Goal: Navigation & Orientation: Find specific page/section

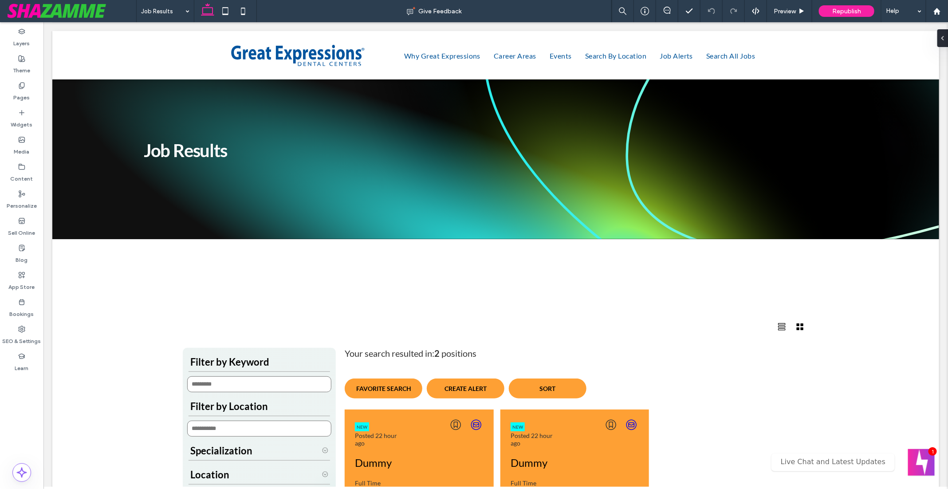
click at [443, 72] on div at bounding box center [495, 72] width 886 height 0
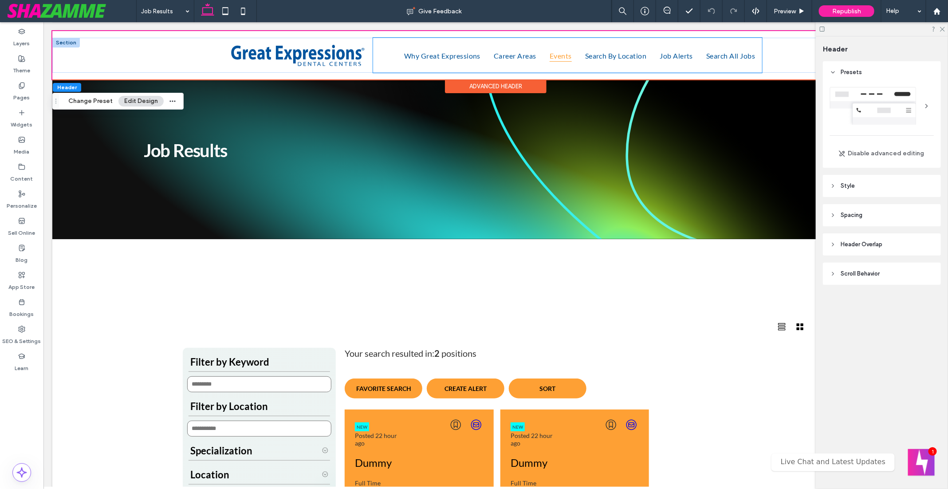
click at [542, 56] on link "Events" at bounding box center [559, 54] width 35 height 35
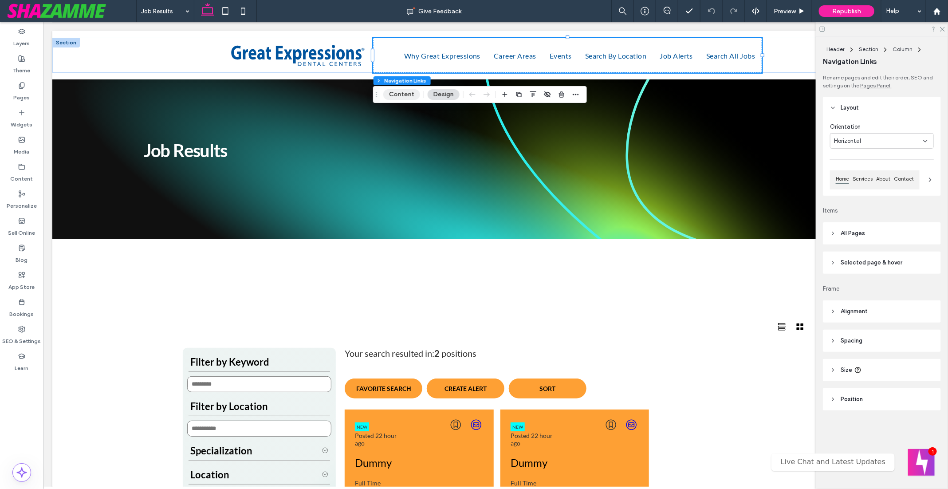
click at [406, 92] on button "Content" at bounding box center [401, 94] width 37 height 11
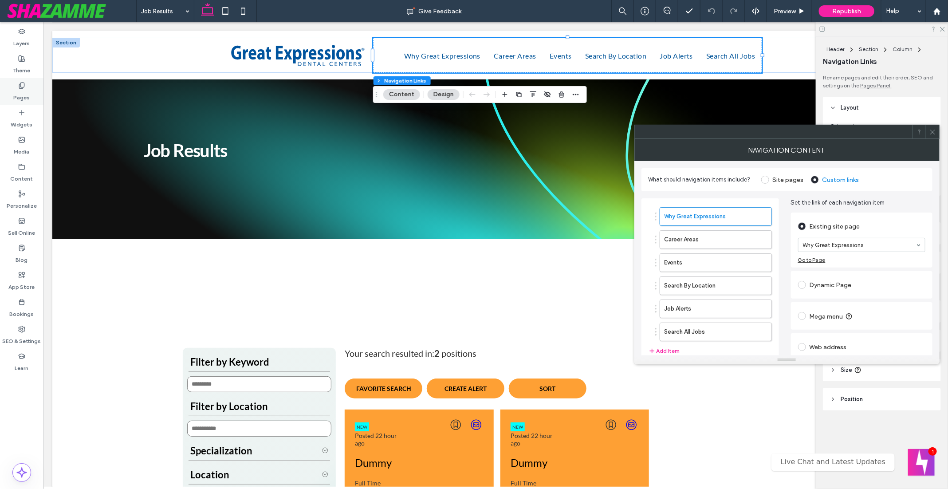
click at [20, 87] on icon at bounding box center [21, 85] width 7 height 7
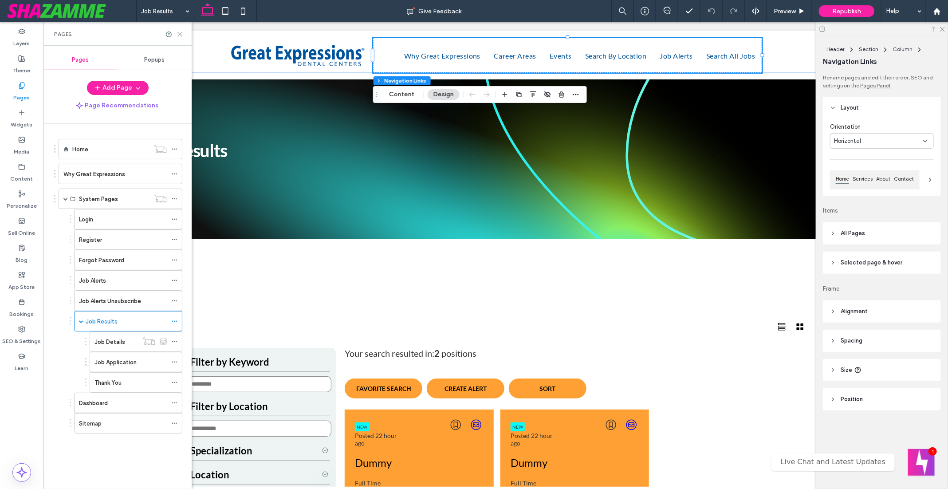
click at [180, 34] on icon at bounding box center [179, 34] width 7 height 7
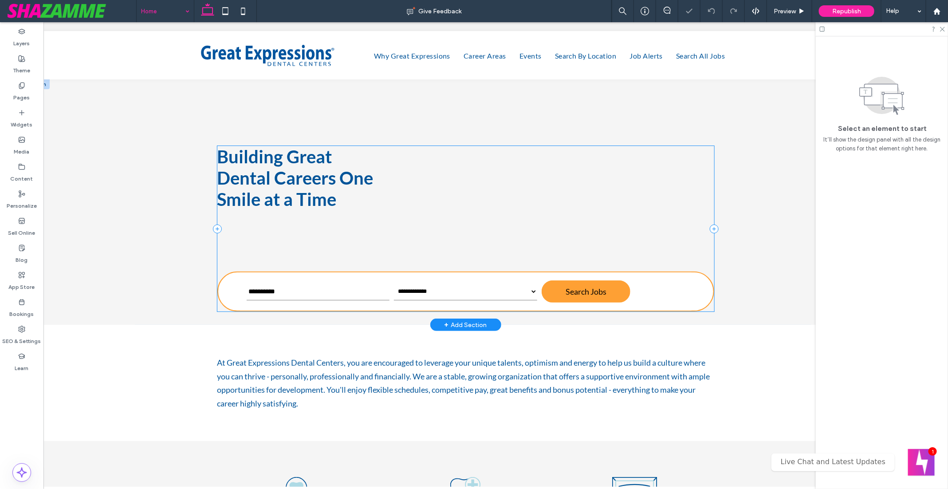
scroll to position [0, 34]
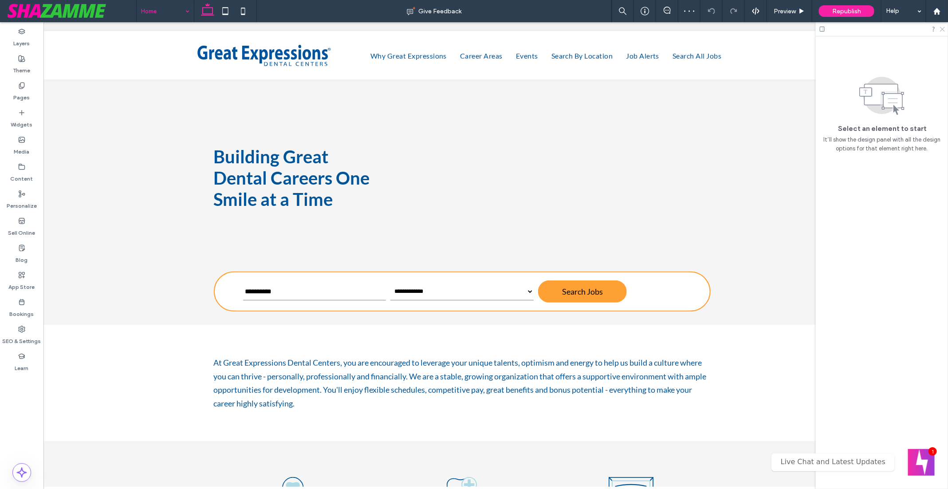
click at [943, 29] on use at bounding box center [942, 29] width 5 height 5
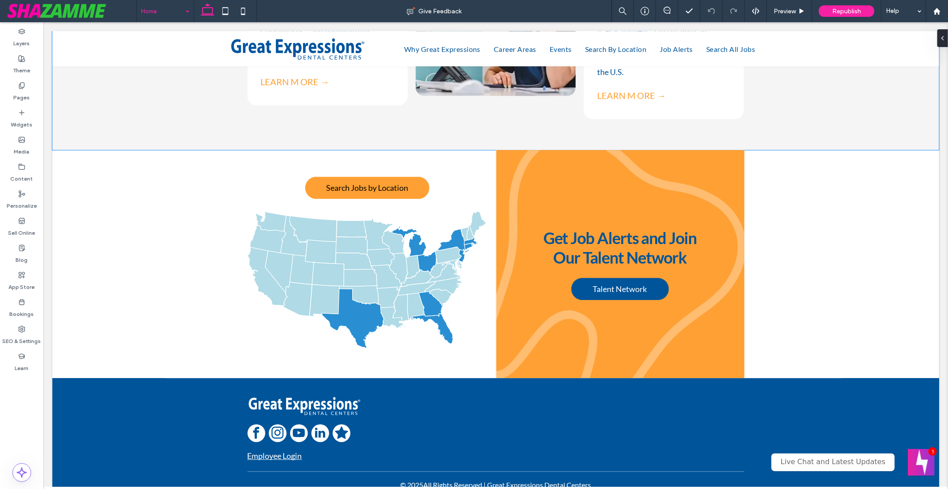
scroll to position [1118, 0]
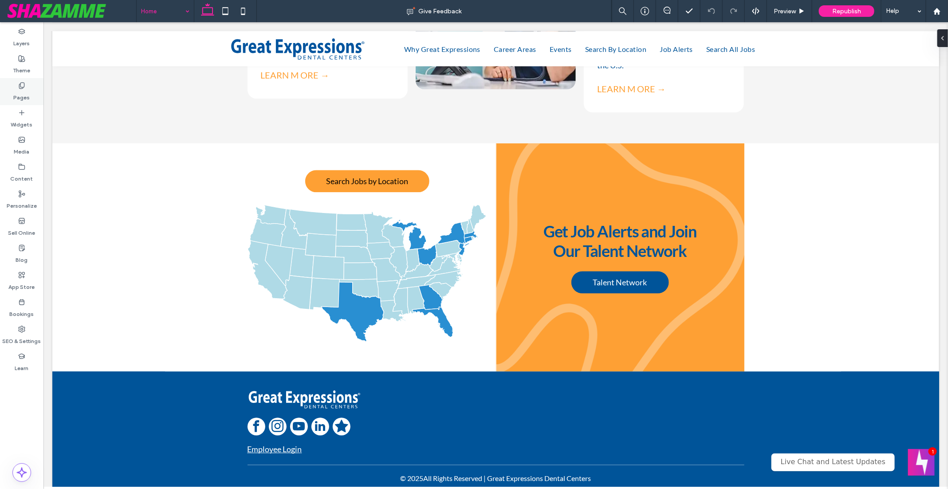
click at [22, 84] on icon at bounding box center [21, 85] width 7 height 7
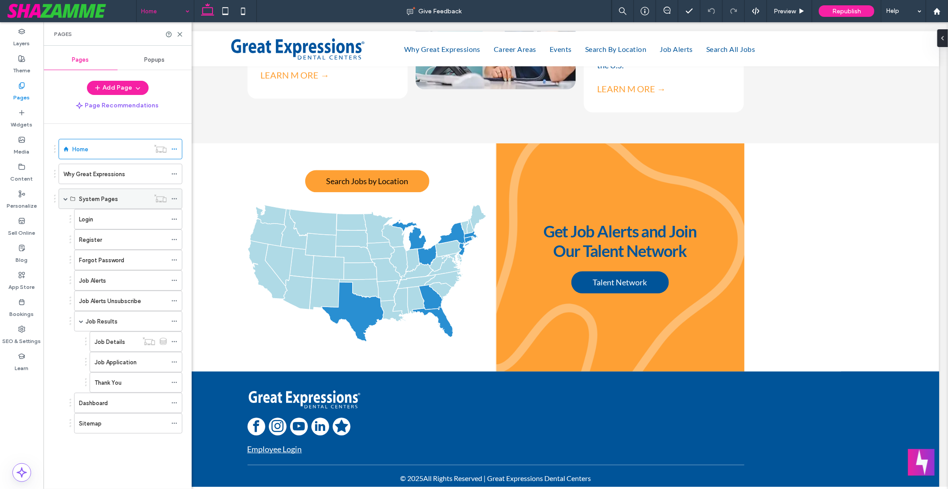
click at [64, 196] on span at bounding box center [65, 198] width 4 height 4
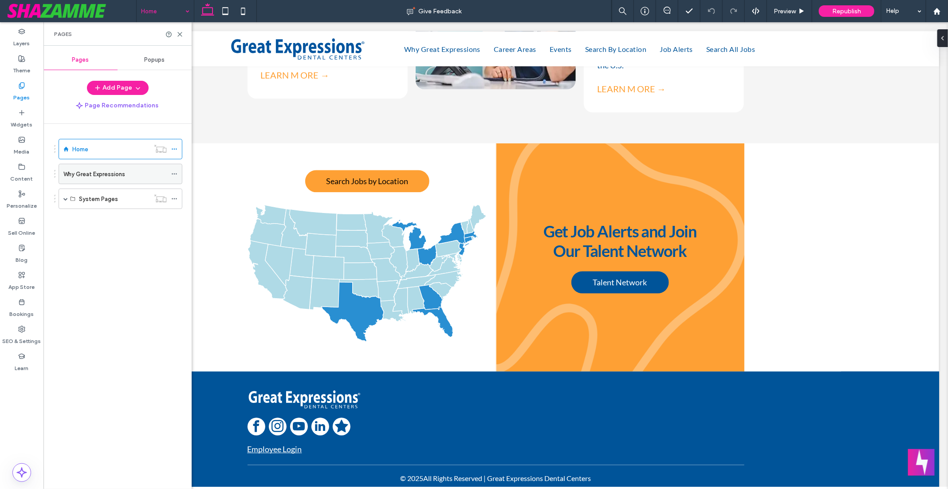
click at [86, 173] on label "Why Great Expressions" at bounding box center [94, 174] width 62 height 16
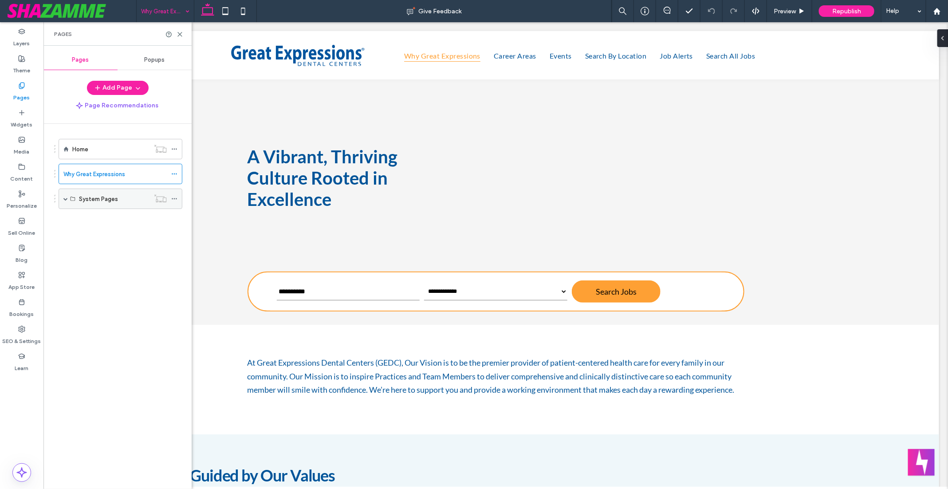
click at [65, 198] on span at bounding box center [65, 198] width 4 height 4
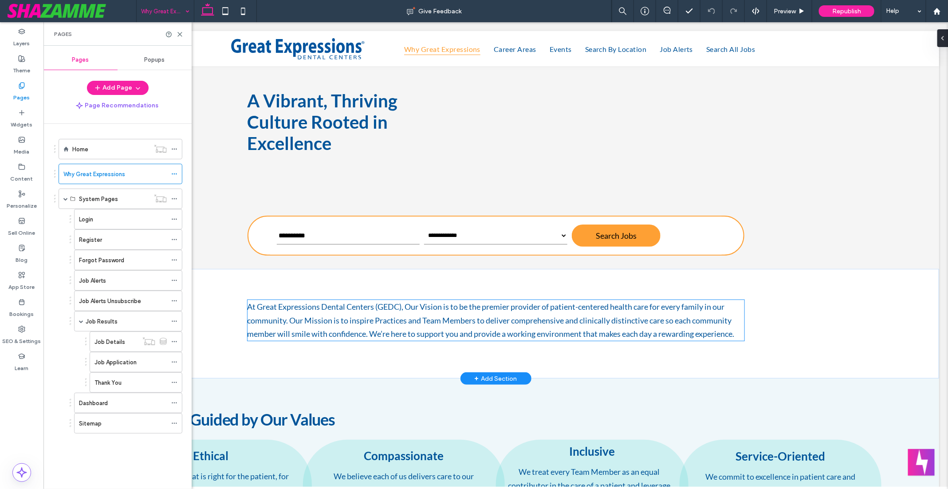
scroll to position [45, 0]
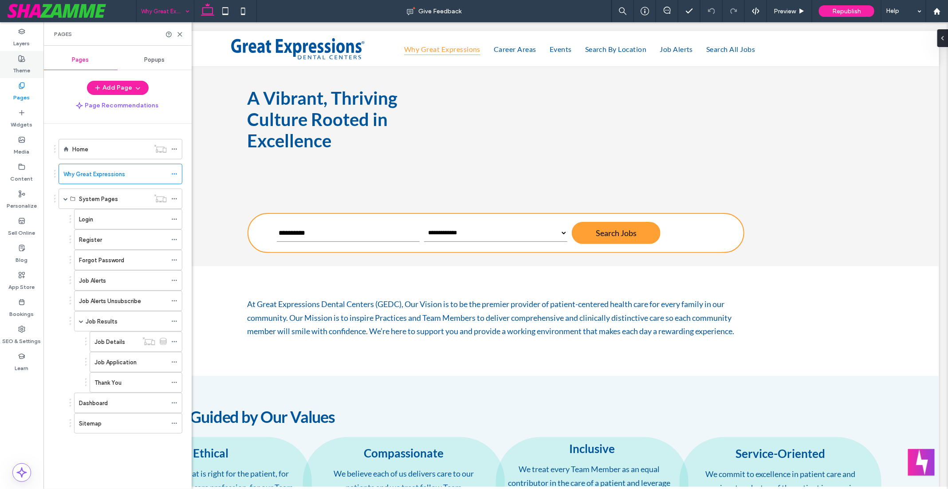
click at [26, 68] on label "Theme" at bounding box center [21, 68] width 17 height 12
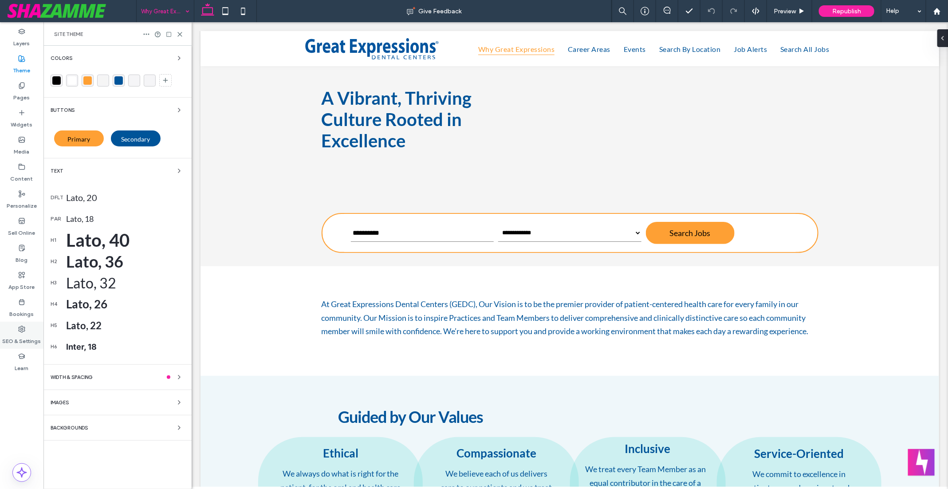
click at [21, 336] on label "SEO & Settings" at bounding box center [22, 339] width 39 height 12
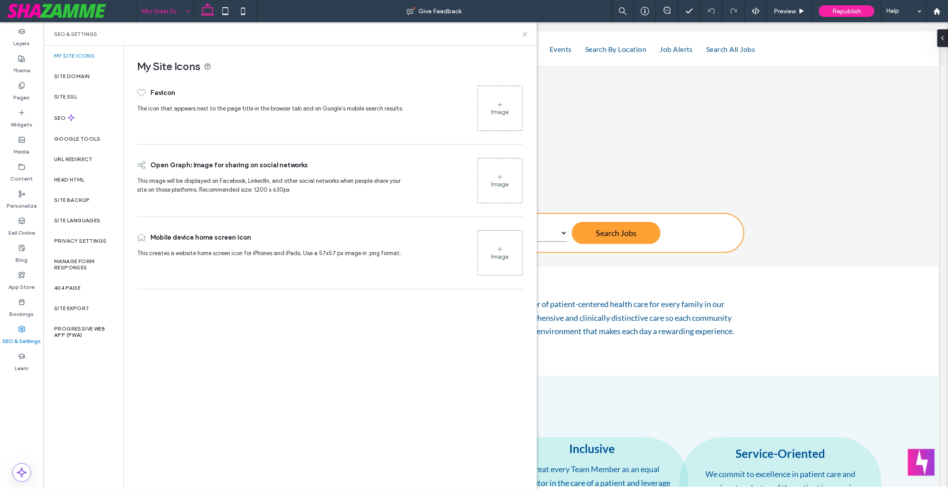
click at [524, 34] on use at bounding box center [525, 34] width 4 height 4
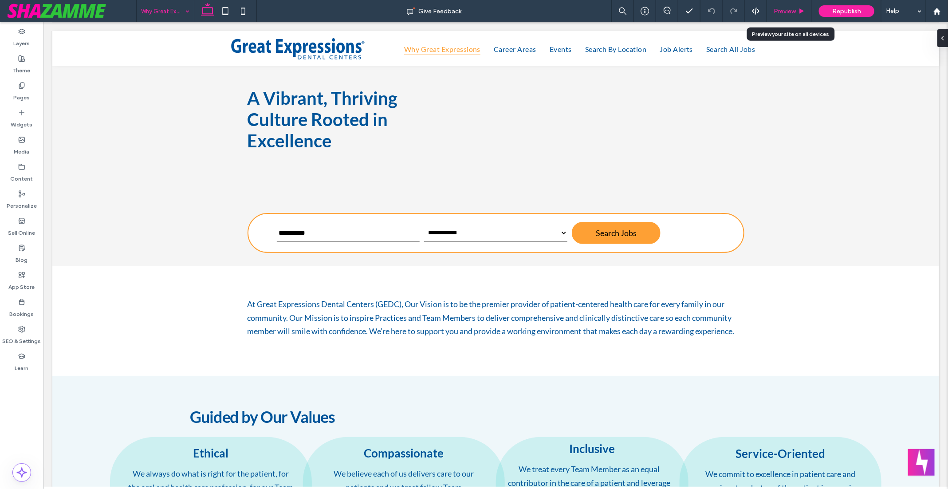
click at [786, 10] on span "Preview" at bounding box center [784, 12] width 22 height 8
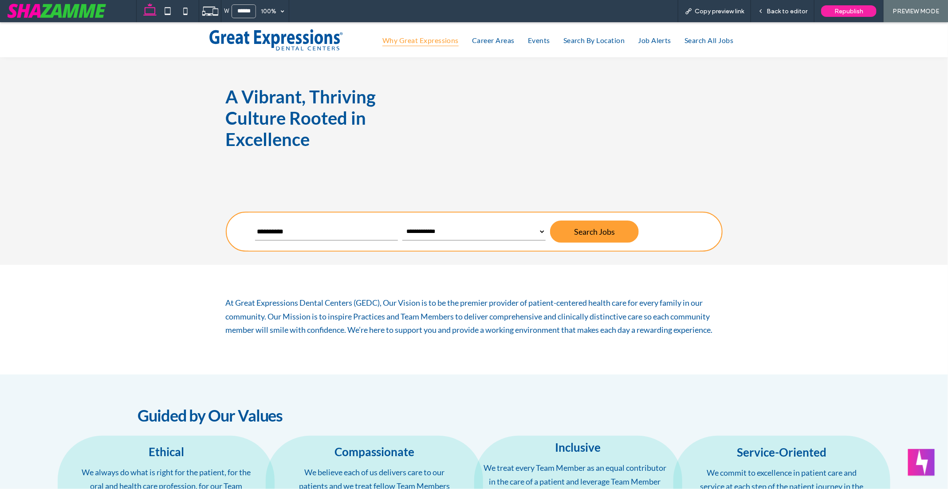
scroll to position [36, 0]
click at [255, 300] on span "At Great Expressions Dental Centers (GEDC), Our Vision is to be the premier pro…" at bounding box center [469, 316] width 487 height 37
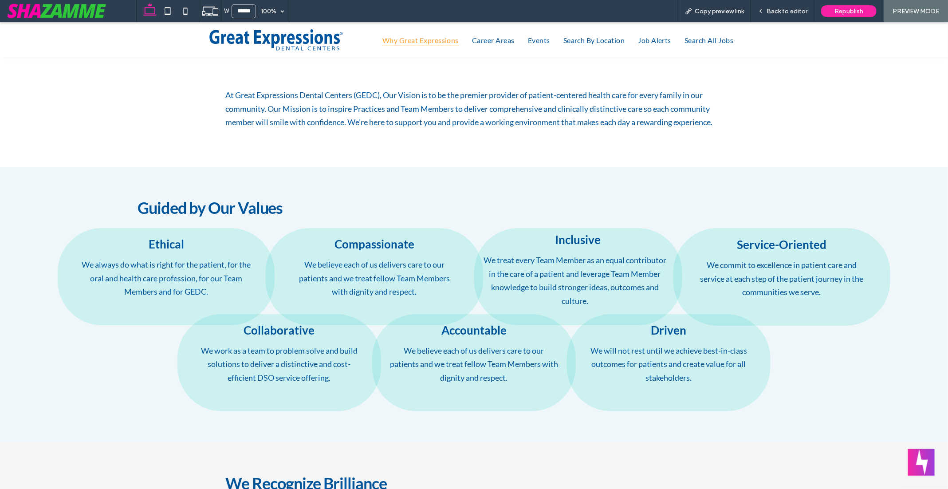
scroll to position [0, 0]
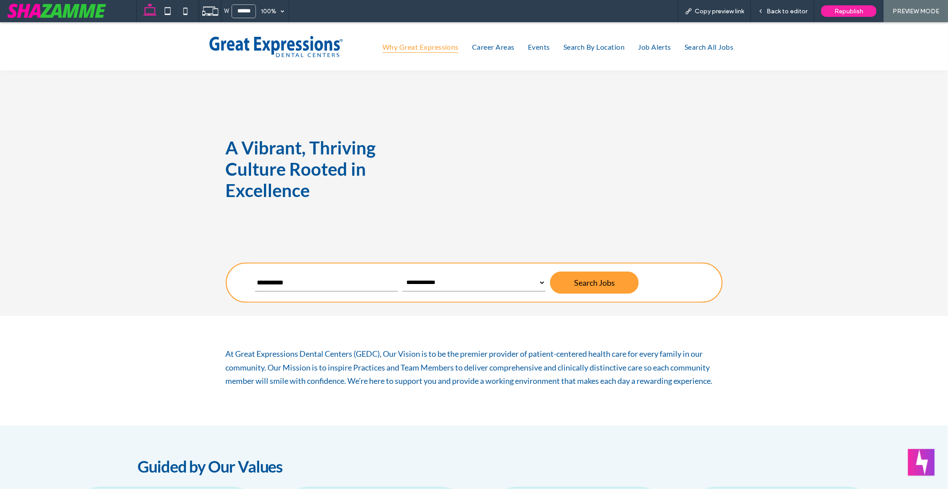
click at [280, 46] on img at bounding box center [276, 46] width 136 height 25
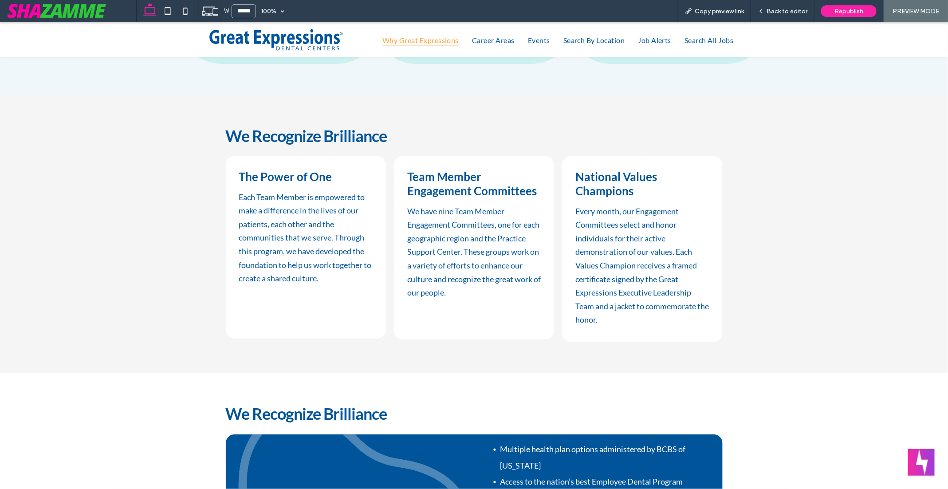
scroll to position [591, 0]
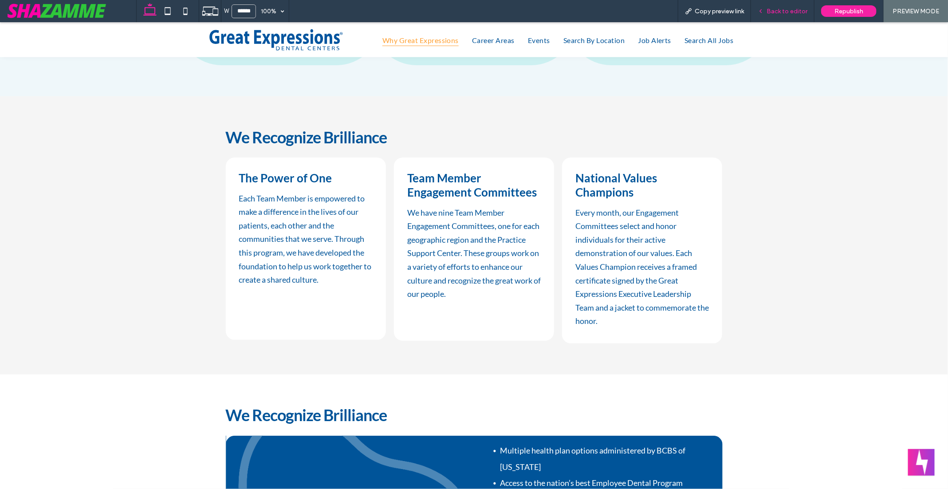
click at [796, 12] on span "Back to editor" at bounding box center [786, 12] width 41 height 8
